Goal: Information Seeking & Learning: Check status

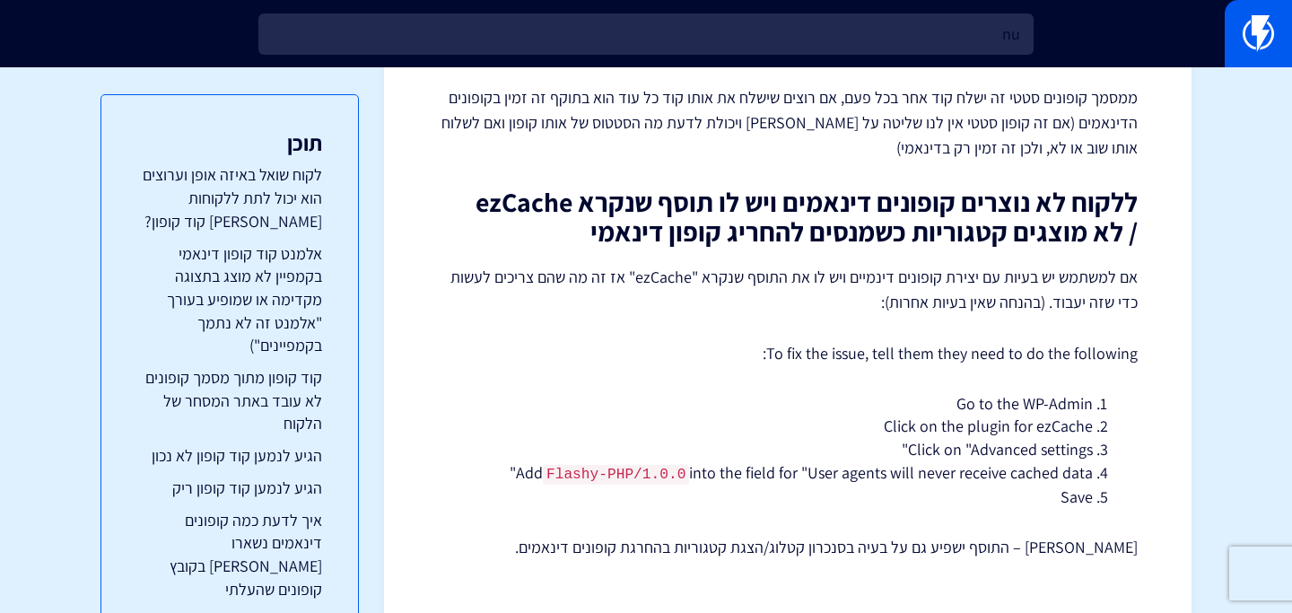
type input "n"
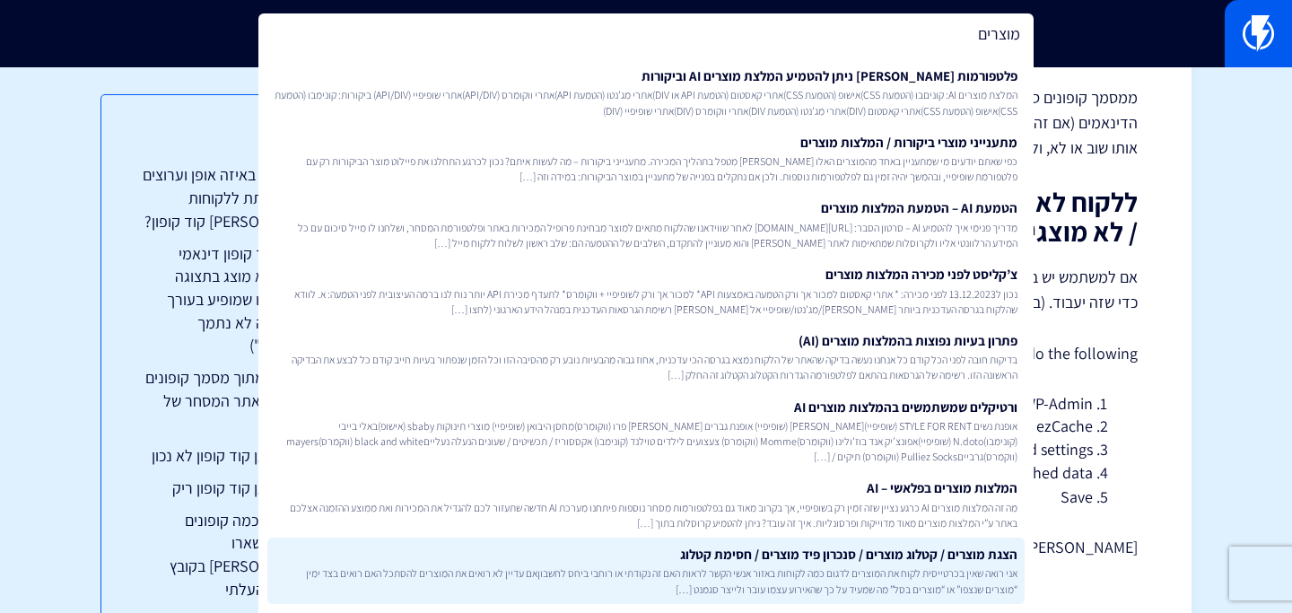
type input "מוצרים"
click at [771, 577] on link "הצגת מוצרים / קטלוג מוצרים / סנכרון פיד מוצרים / חסימת קטלוג אני רואה שאין בכרט…" at bounding box center [645, 570] width 757 height 66
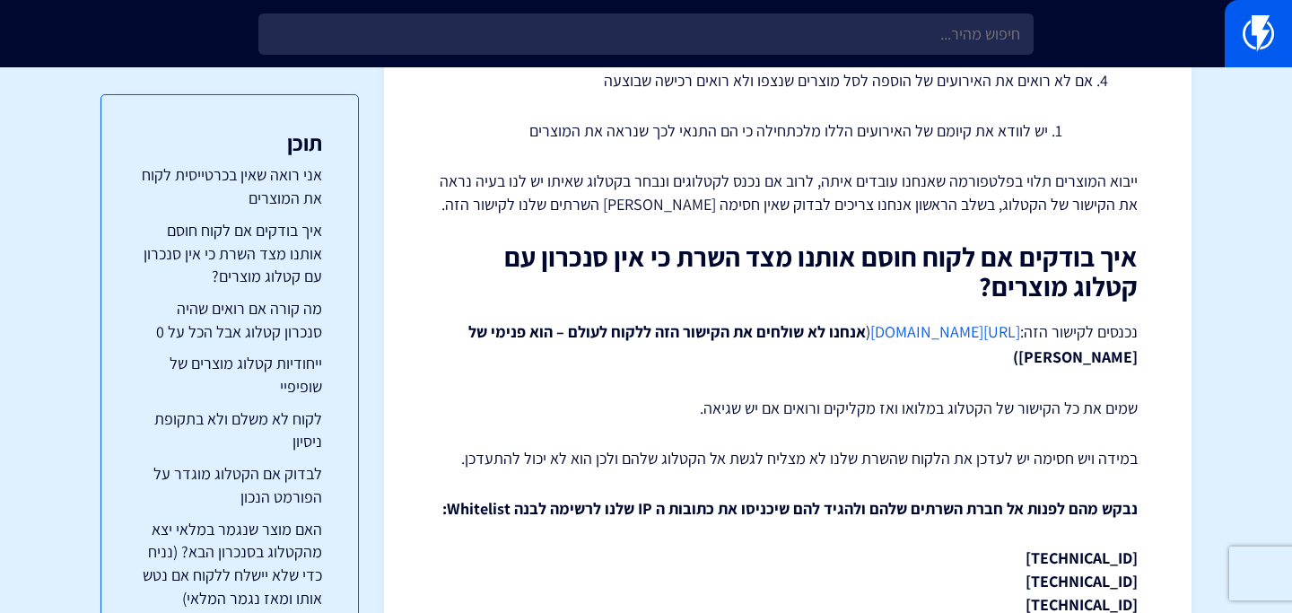
click at [870, 335] on link "[URL][DOMAIN_NAME]" at bounding box center [945, 331] width 150 height 21
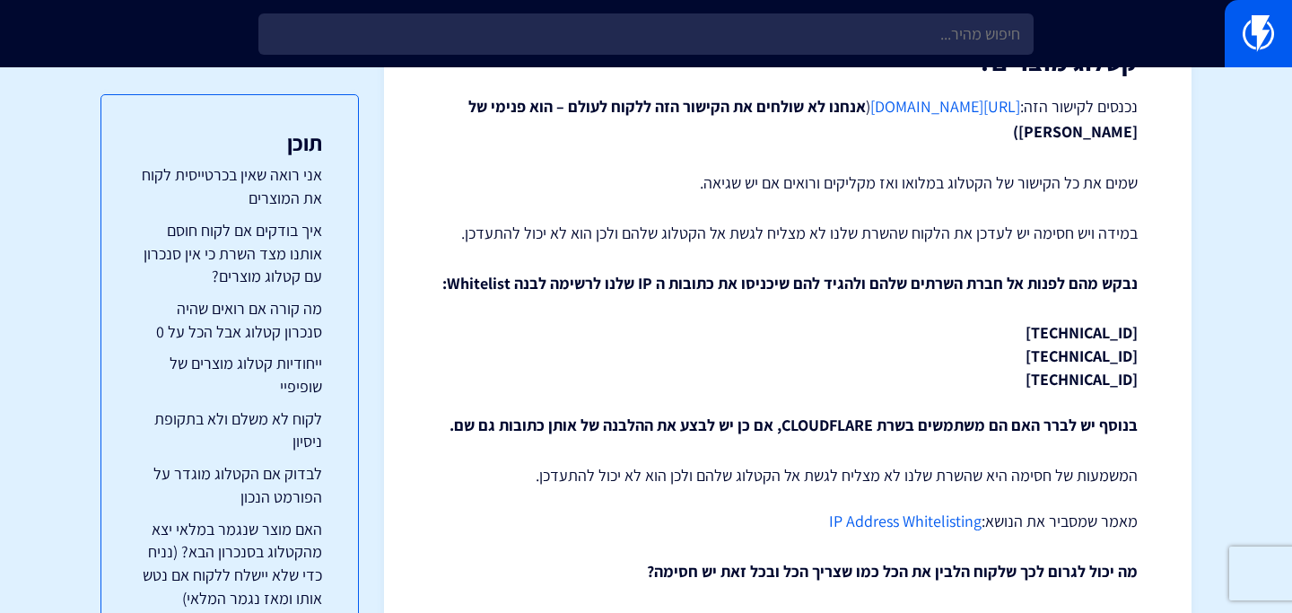
scroll to position [872, 0]
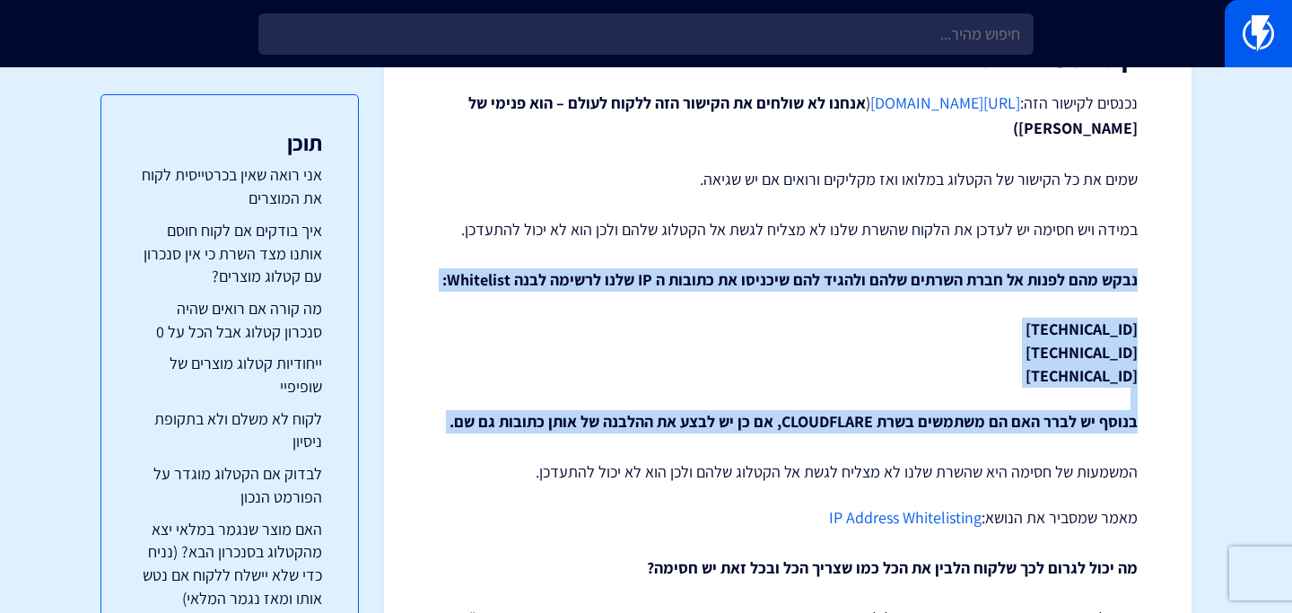
drag, startPoint x: 1144, startPoint y: 269, endPoint x: 464, endPoint y: 444, distance: 702.1
copy div "נבקש מהם לפנות אל חברת השרתים שלהם ולהגיד להם שיכניסו את כתובות ה IP שלנו לרשימ…"
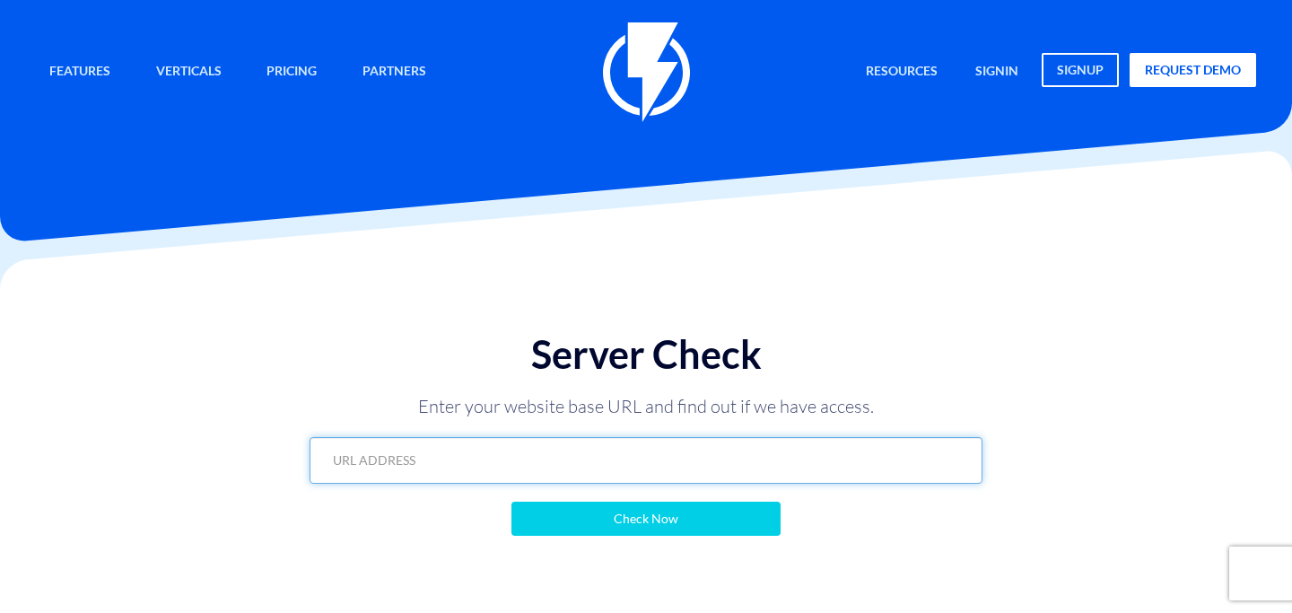
click at [572, 452] on input "text" at bounding box center [645, 460] width 673 height 47
paste input "https://www.emanuel-online.com/flashy?export=products&store_id=0&limit=100&page…"
type input "https://www.emanuel-online.com/flashy?export=products&store_id=0&limit=100&page…"
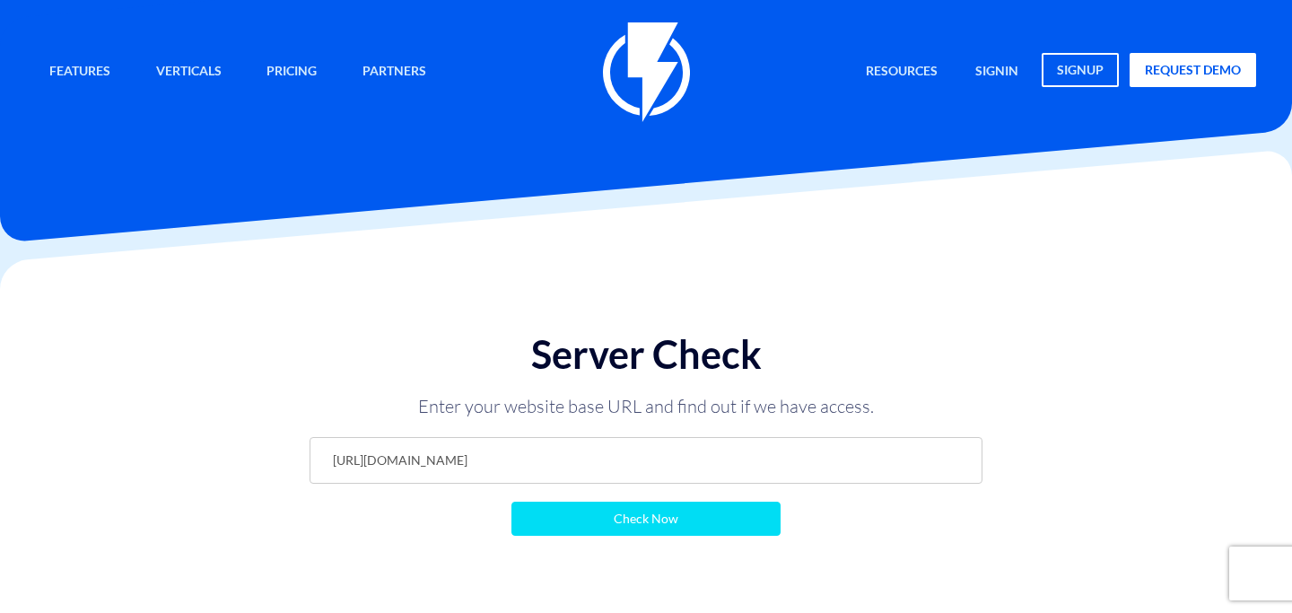
click at [594, 534] on input "Check Now" at bounding box center [645, 518] width 269 height 34
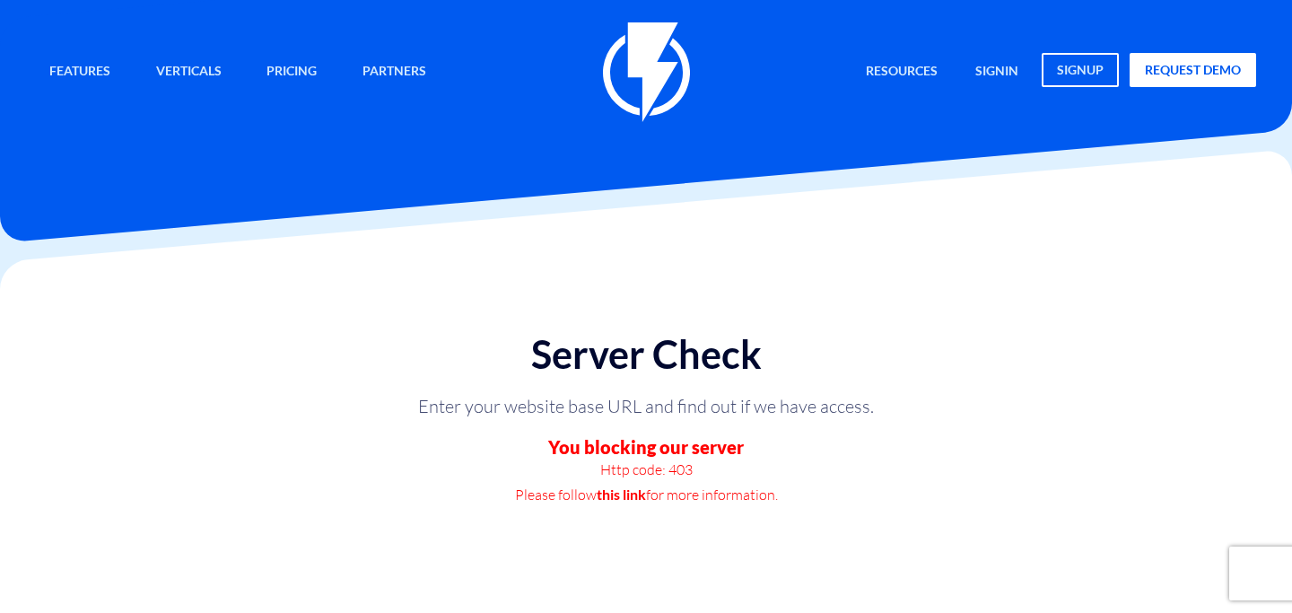
click at [613, 491] on link "this link" at bounding box center [621, 494] width 49 height 25
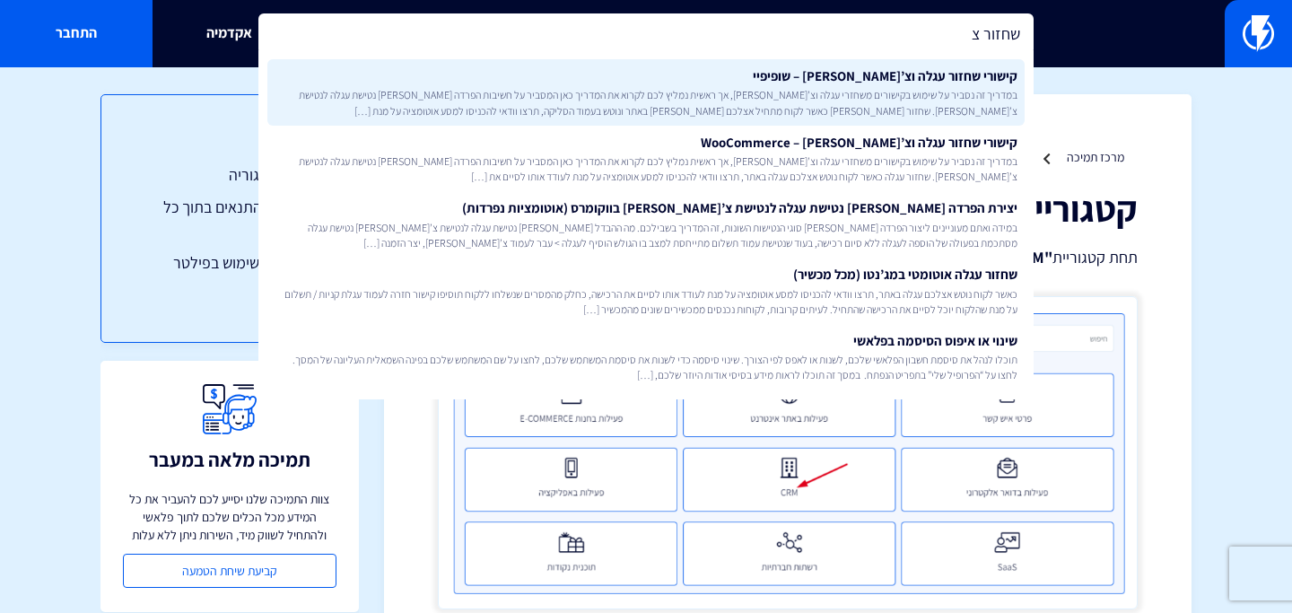
type input "שחזור צ"
click at [617, 73] on link "קישורי שחזור עגלה וצ[PERSON_NAME] – שופיפיי במדריך זה נסביר על שימוש בקישורים מ…" at bounding box center [645, 92] width 757 height 66
